Goal: Complete application form

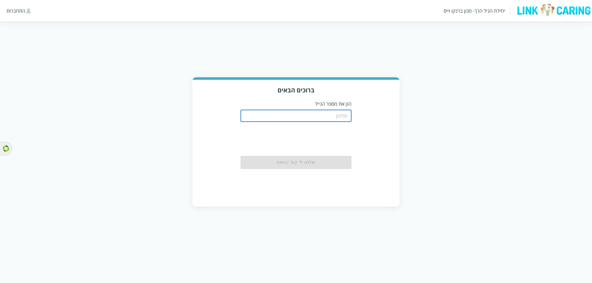
click at [346, 117] on input "tel" at bounding box center [296, 116] width 111 height 12
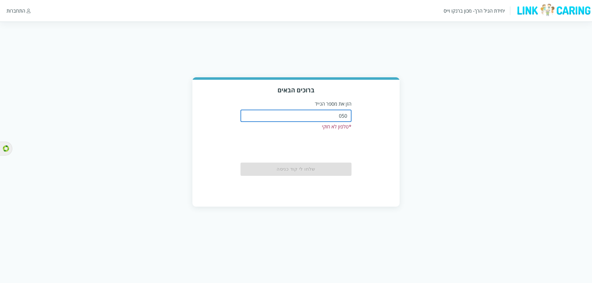
type input "0508805134"
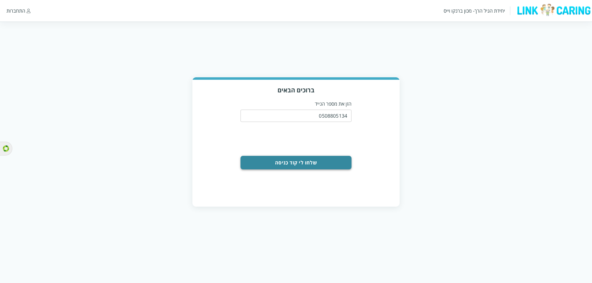
click at [300, 162] on button "שלחו לי קוד כניסה" at bounding box center [296, 163] width 111 height 14
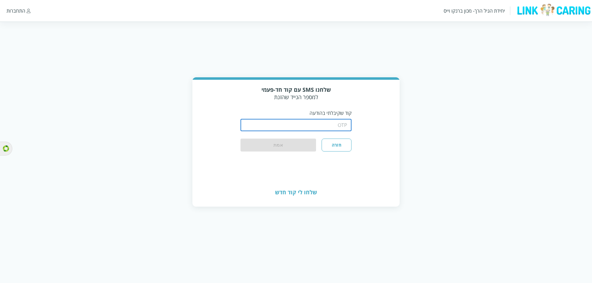
click at [302, 125] on input "string" at bounding box center [296, 125] width 111 height 12
type input "1234"
click at [241, 139] on button "אמת" at bounding box center [279, 146] width 76 height 14
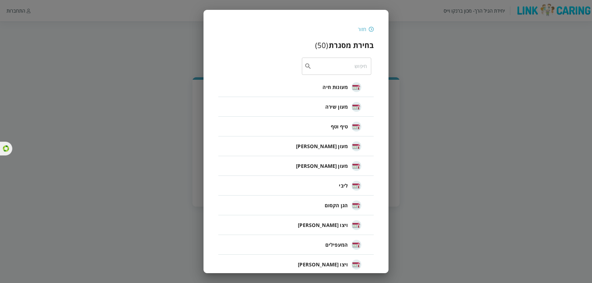
click at [295, 143] on li "מעון [PERSON_NAME]" at bounding box center [295, 147] width 155 height 20
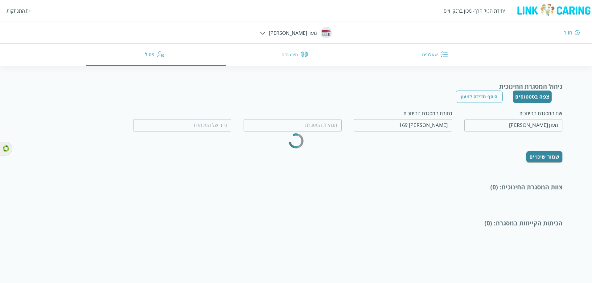
type input "[PERSON_NAME]"
type input "0502210888"
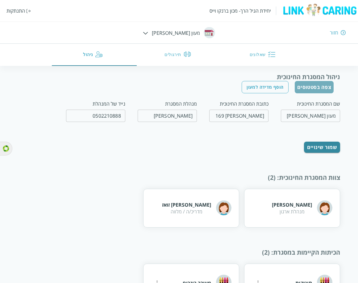
click at [312, 87] on button "צפה בסטטוסים" at bounding box center [314, 87] width 39 height 12
